Goal: Information Seeking & Learning: Learn about a topic

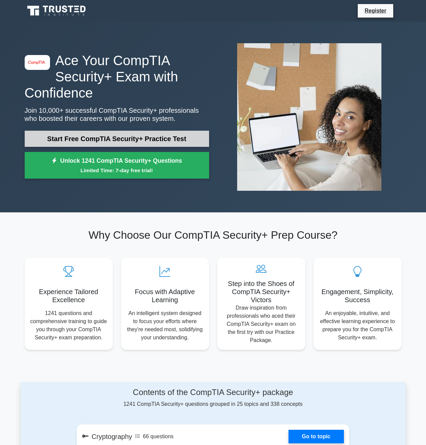
click at [163, 139] on link "Start Free CompTIA Security+ Practice Test" at bounding box center [117, 139] width 184 height 16
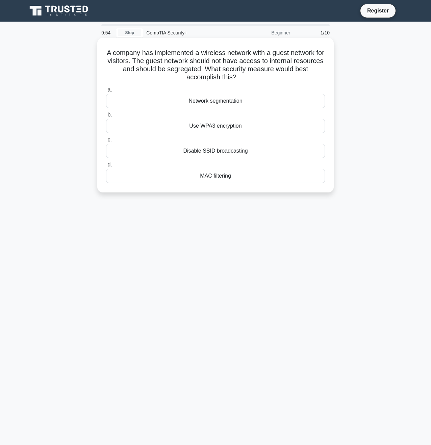
click at [242, 99] on div "Network segmentation" at bounding box center [215, 101] width 219 height 14
click at [106, 92] on input "a. Network segmentation" at bounding box center [106, 90] width 0 height 4
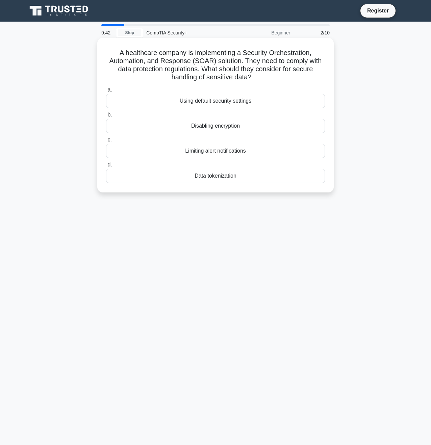
click at [230, 176] on div "Data tokenization" at bounding box center [215, 176] width 219 height 14
click at [106, 167] on input "d. Data tokenization" at bounding box center [106, 165] width 0 height 4
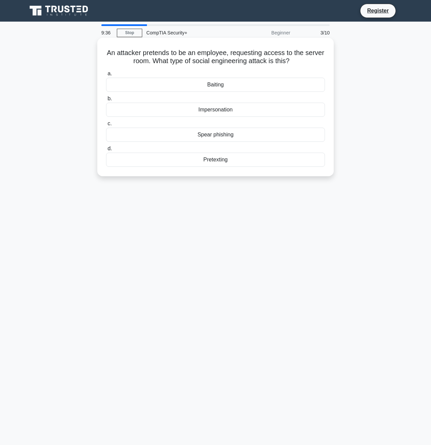
click at [227, 107] on div "Impersonation" at bounding box center [215, 110] width 219 height 14
click at [106, 101] on input "b. Impersonation" at bounding box center [106, 99] width 0 height 4
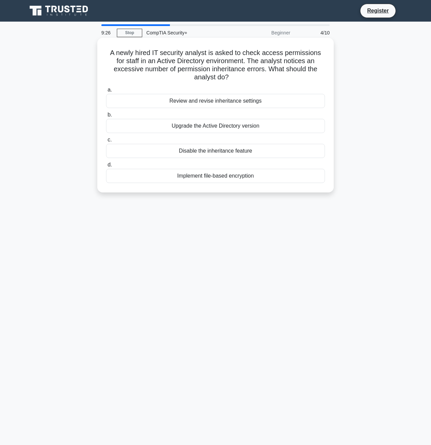
click at [234, 100] on div "Review and revise inheritance settings" at bounding box center [215, 101] width 219 height 14
click at [106, 92] on input "a. Review and revise inheritance settings" at bounding box center [106, 90] width 0 height 4
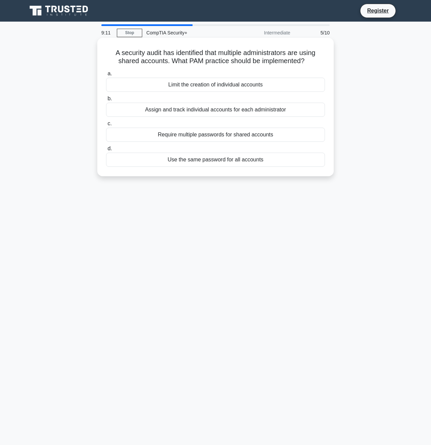
click at [223, 111] on div "Assign and track individual accounts for each administrator" at bounding box center [215, 110] width 219 height 14
click at [106, 101] on input "b. Assign and track individual accounts for each administrator" at bounding box center [106, 99] width 0 height 4
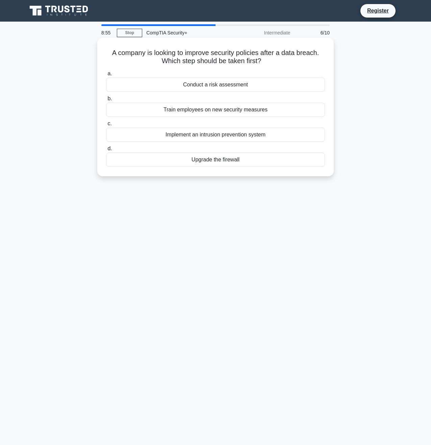
click at [248, 85] on div "Conduct a risk assessment" at bounding box center [215, 85] width 219 height 14
click at [106, 76] on input "a. Conduct a risk assessment" at bounding box center [106, 74] width 0 height 4
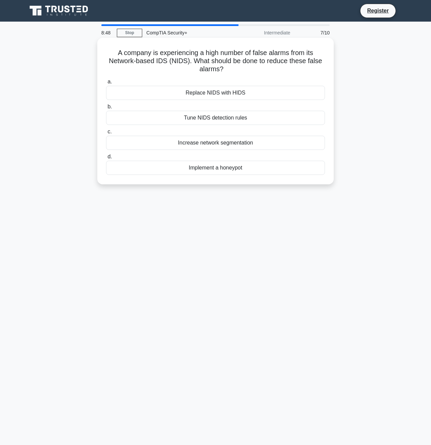
click at [256, 116] on div "Tune NIDS detection rules" at bounding box center [215, 118] width 219 height 14
click at [106, 109] on input "b. Tune NIDS detection rules" at bounding box center [106, 107] width 0 height 4
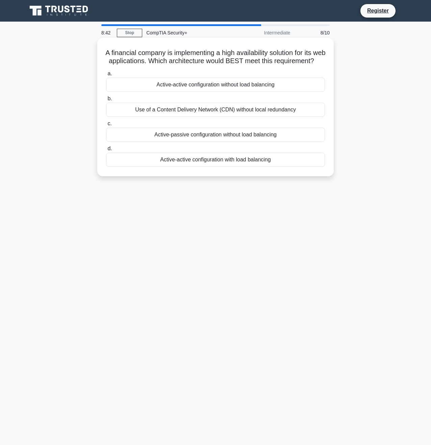
click at [225, 167] on div "Active-active configuration with load balancing" at bounding box center [215, 160] width 219 height 14
click at [106, 151] on input "d. Active-active configuration with load balancing" at bounding box center [106, 149] width 0 height 4
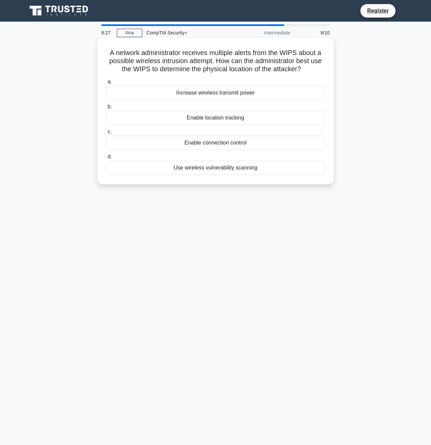
click at [230, 165] on div "Use wireless vulnerability scanning" at bounding box center [215, 168] width 219 height 14
click at [106, 159] on input "d. Use wireless vulnerability scanning" at bounding box center [106, 157] width 0 height 4
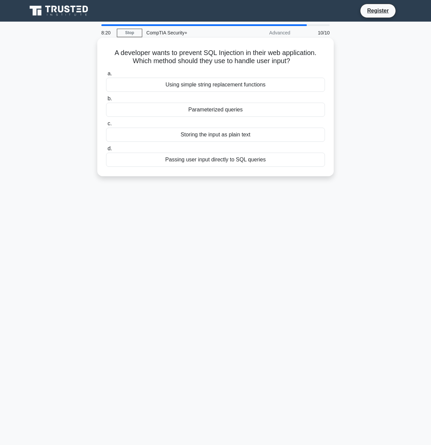
click at [245, 108] on div "Parameterized queries" at bounding box center [215, 110] width 219 height 14
click at [106, 101] on input "b. Parameterized queries" at bounding box center [106, 99] width 0 height 4
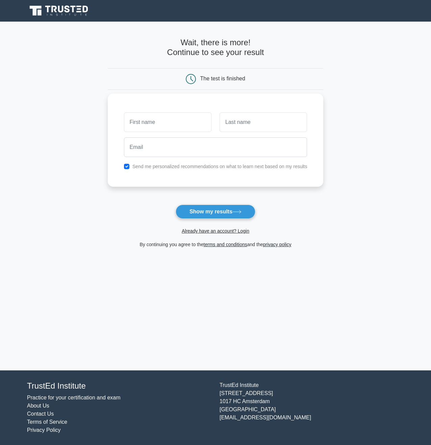
click at [182, 127] on input "text" at bounding box center [167, 122] width 87 height 20
type input "[PERSON_NAME]"
click at [243, 122] on input "text" at bounding box center [263, 122] width 87 height 20
type input "Claps"
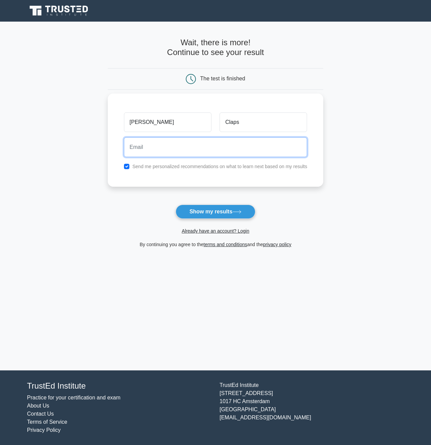
click at [230, 146] on input "email" at bounding box center [215, 147] width 183 height 20
type input "chrisclaps@yahoo.com"
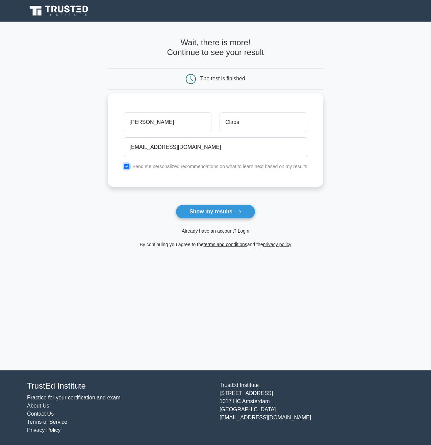
click at [127, 167] on input "checkbox" at bounding box center [126, 166] width 5 height 5
checkbox input "false"
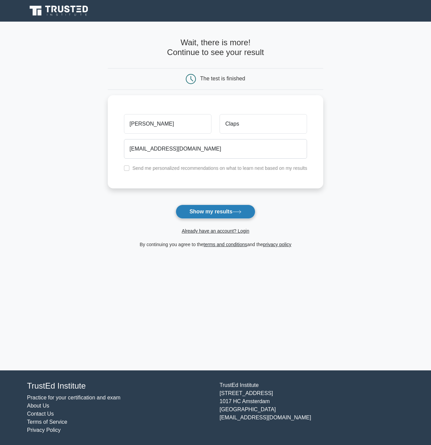
click at [199, 212] on button "Show my results" at bounding box center [216, 212] width 80 height 14
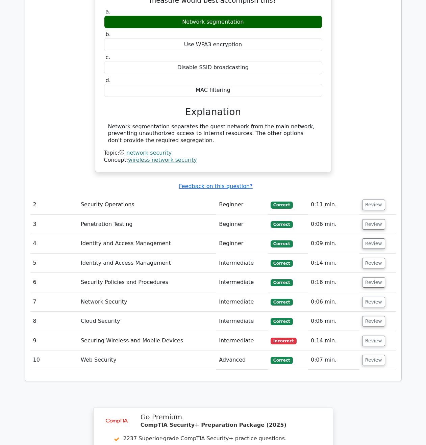
scroll to position [743, 0]
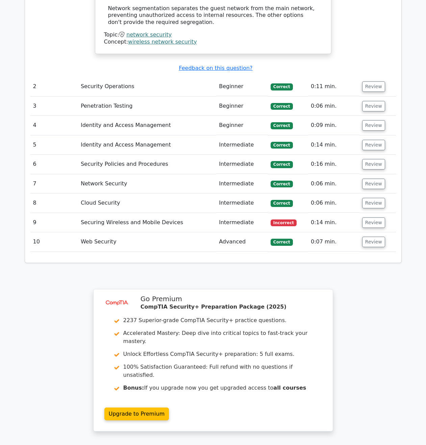
click at [160, 213] on td "Securing Wireless and Mobile Devices" at bounding box center [147, 222] width 138 height 19
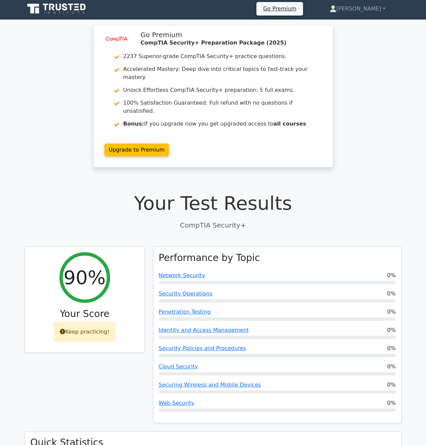
scroll to position [0, 0]
